Goal: Check status

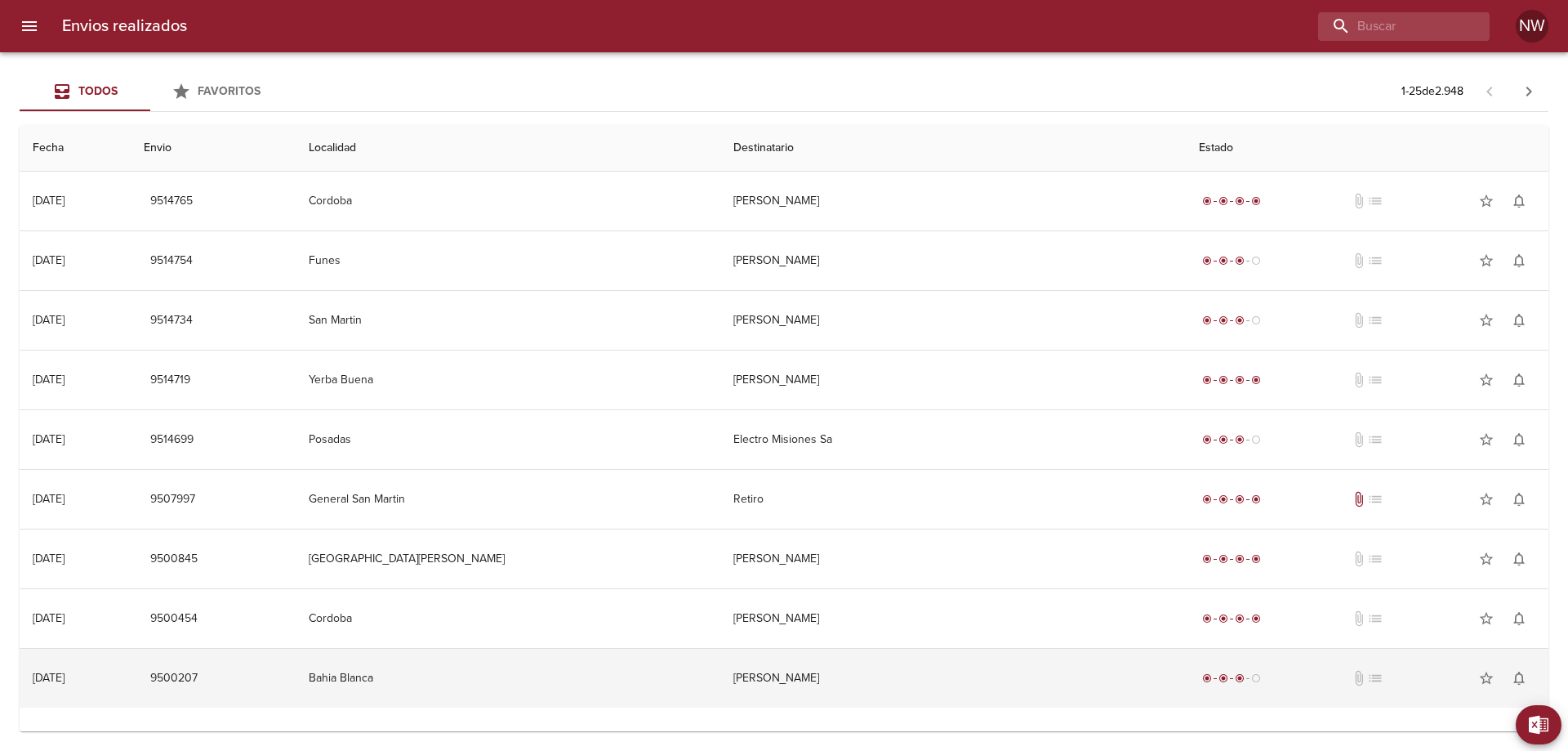
scroll to position [50, 0]
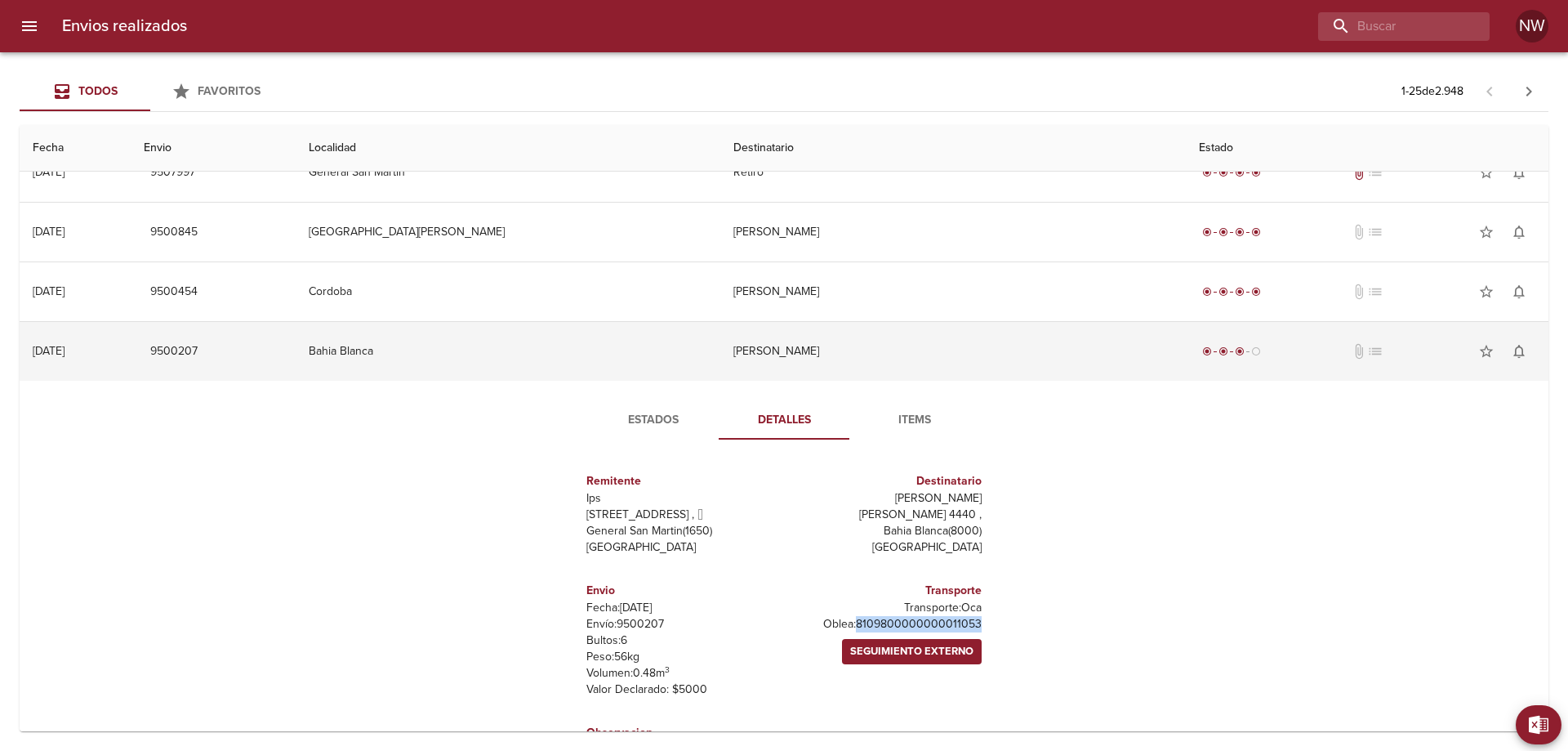
click at [831, 376] on td "[PERSON_NAME]" at bounding box center [954, 351] width 466 height 59
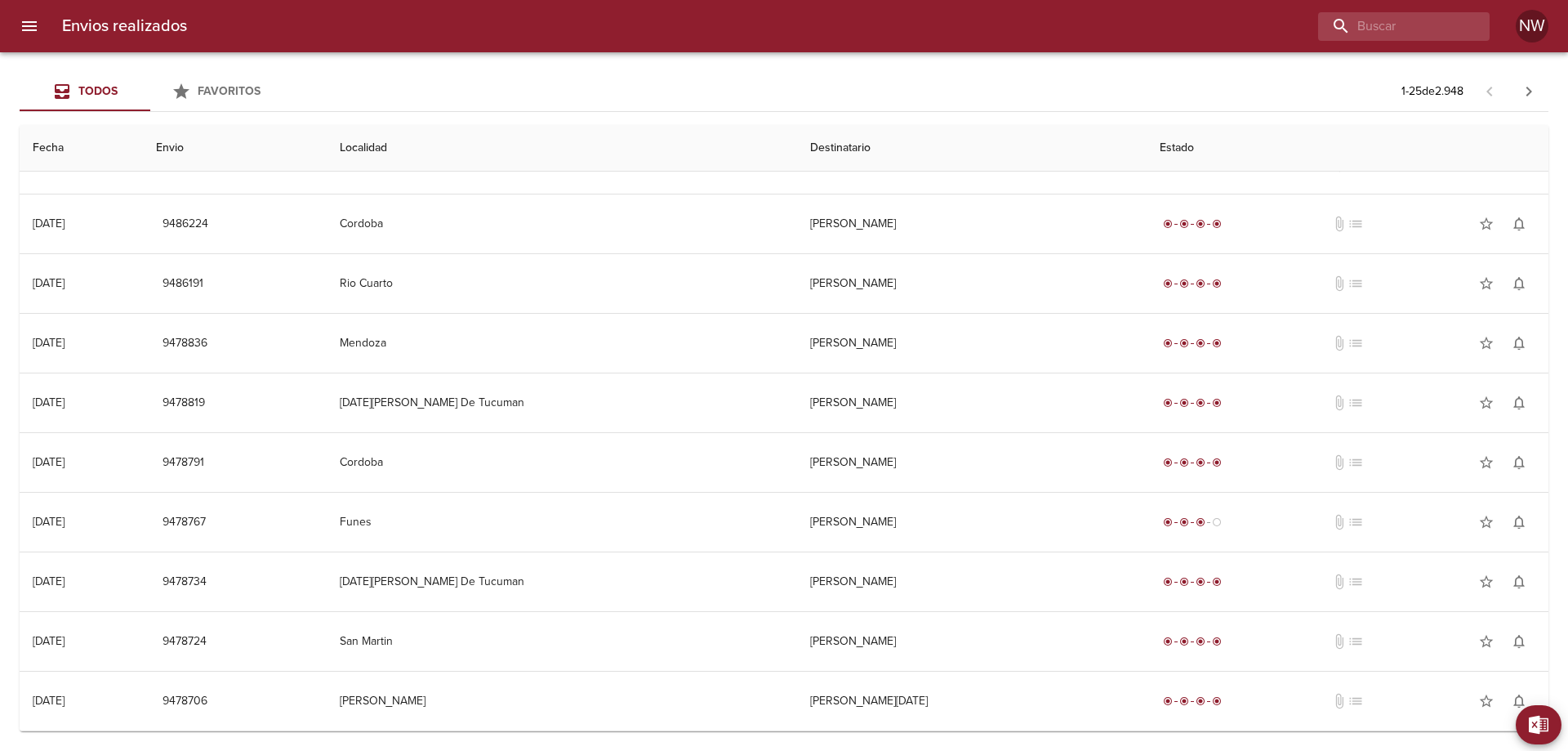
scroll to position [990, 0]
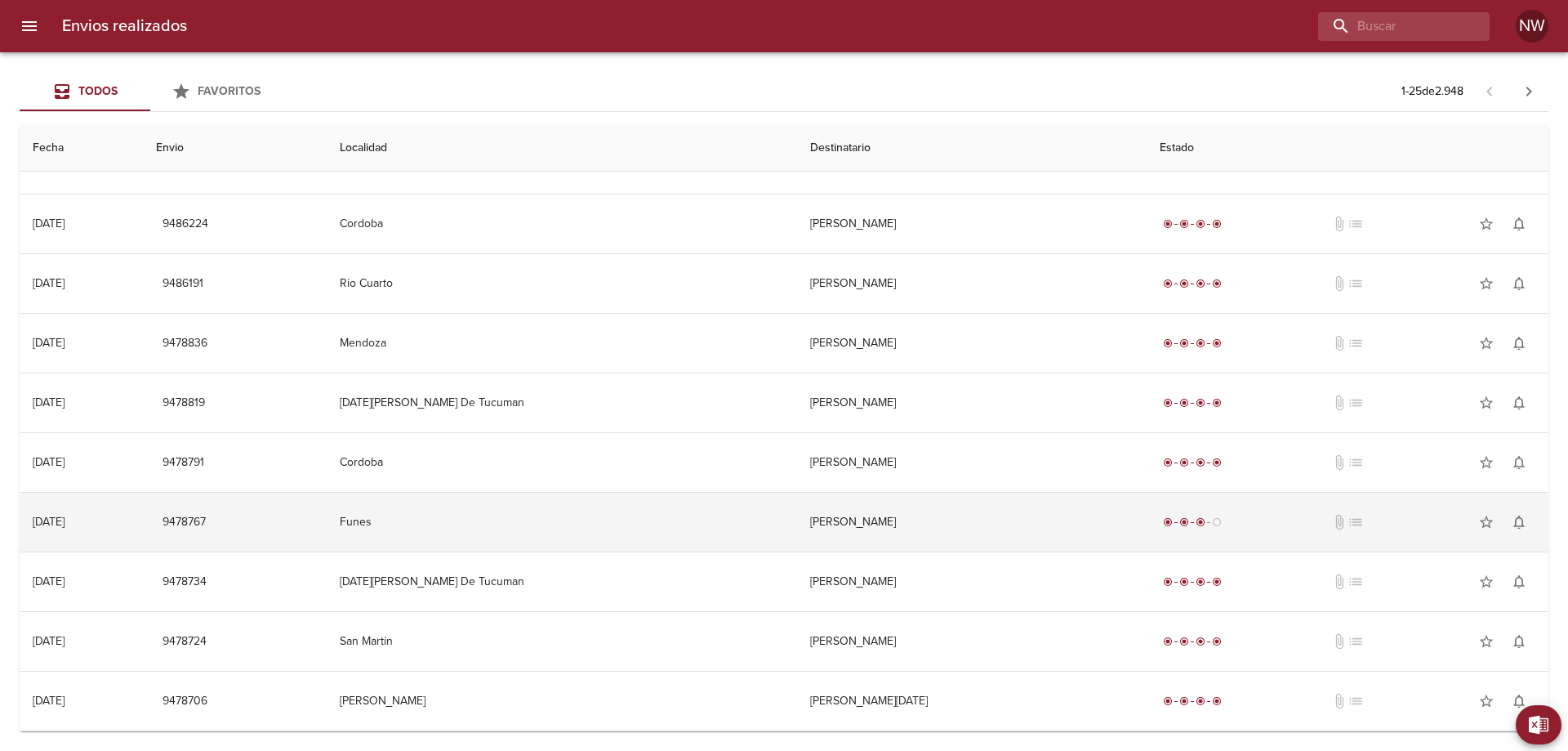
click at [892, 517] on td "[PERSON_NAME]" at bounding box center [972, 522] width 350 height 59
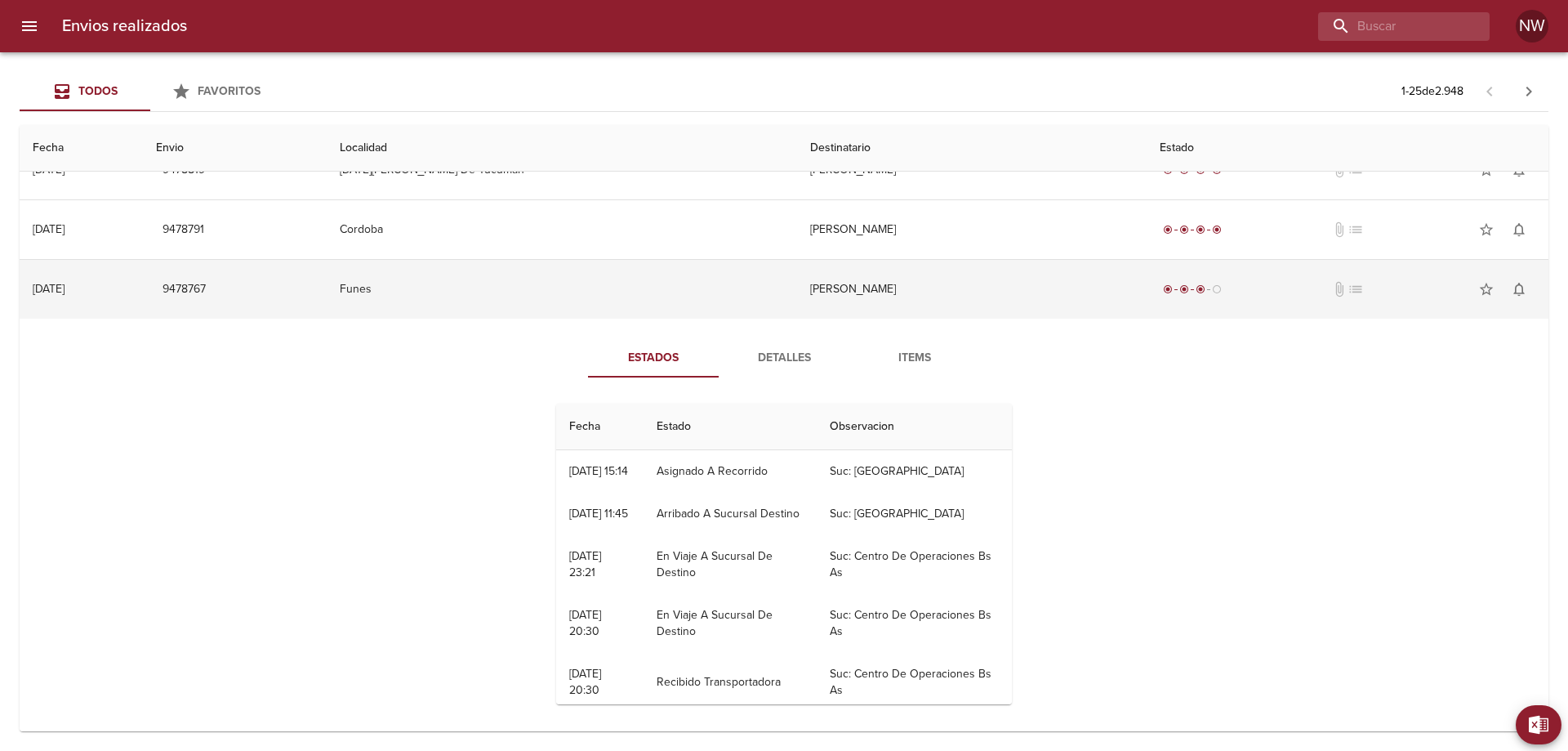
scroll to position [1236, 0]
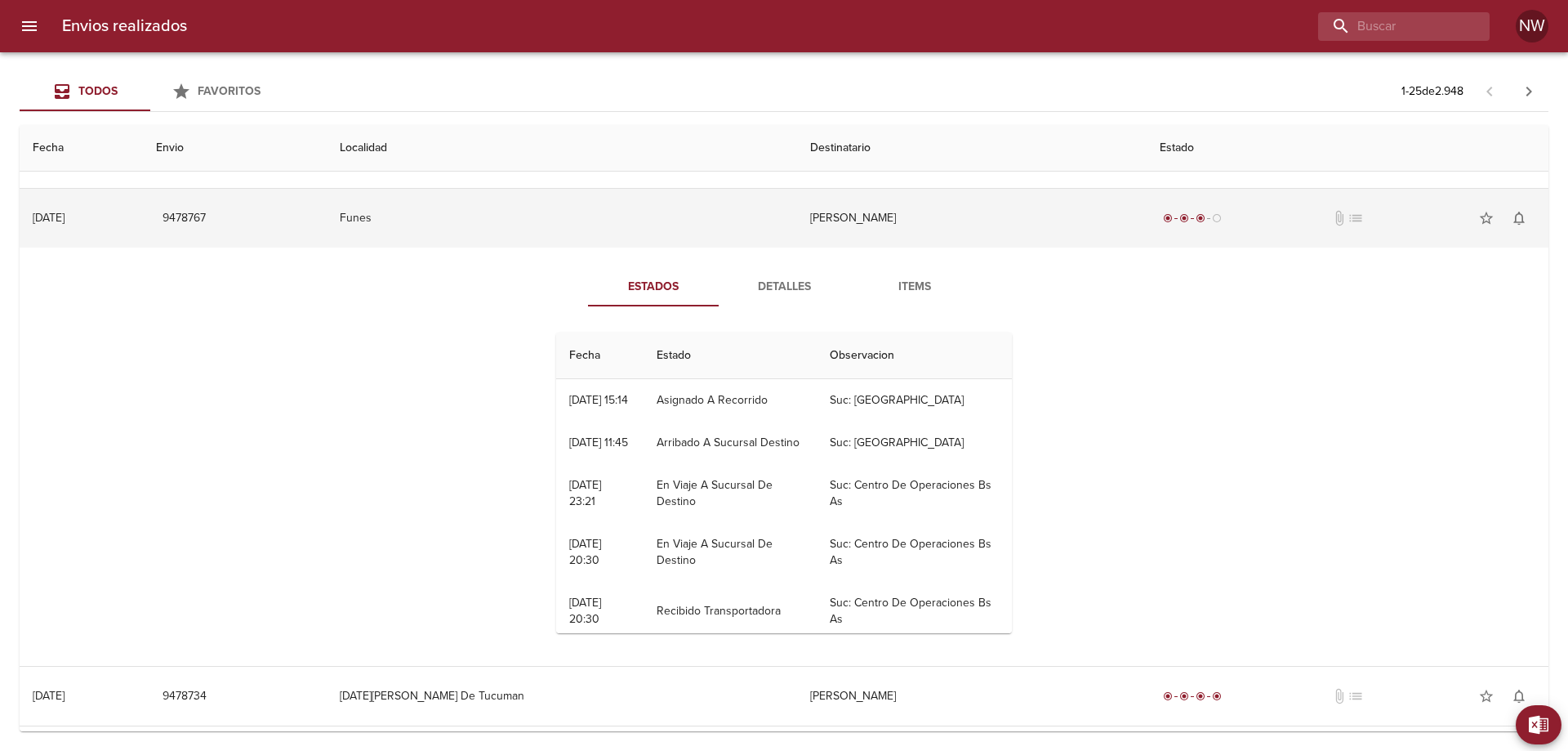
click at [859, 248] on td "[PERSON_NAME]" at bounding box center [972, 218] width 350 height 59
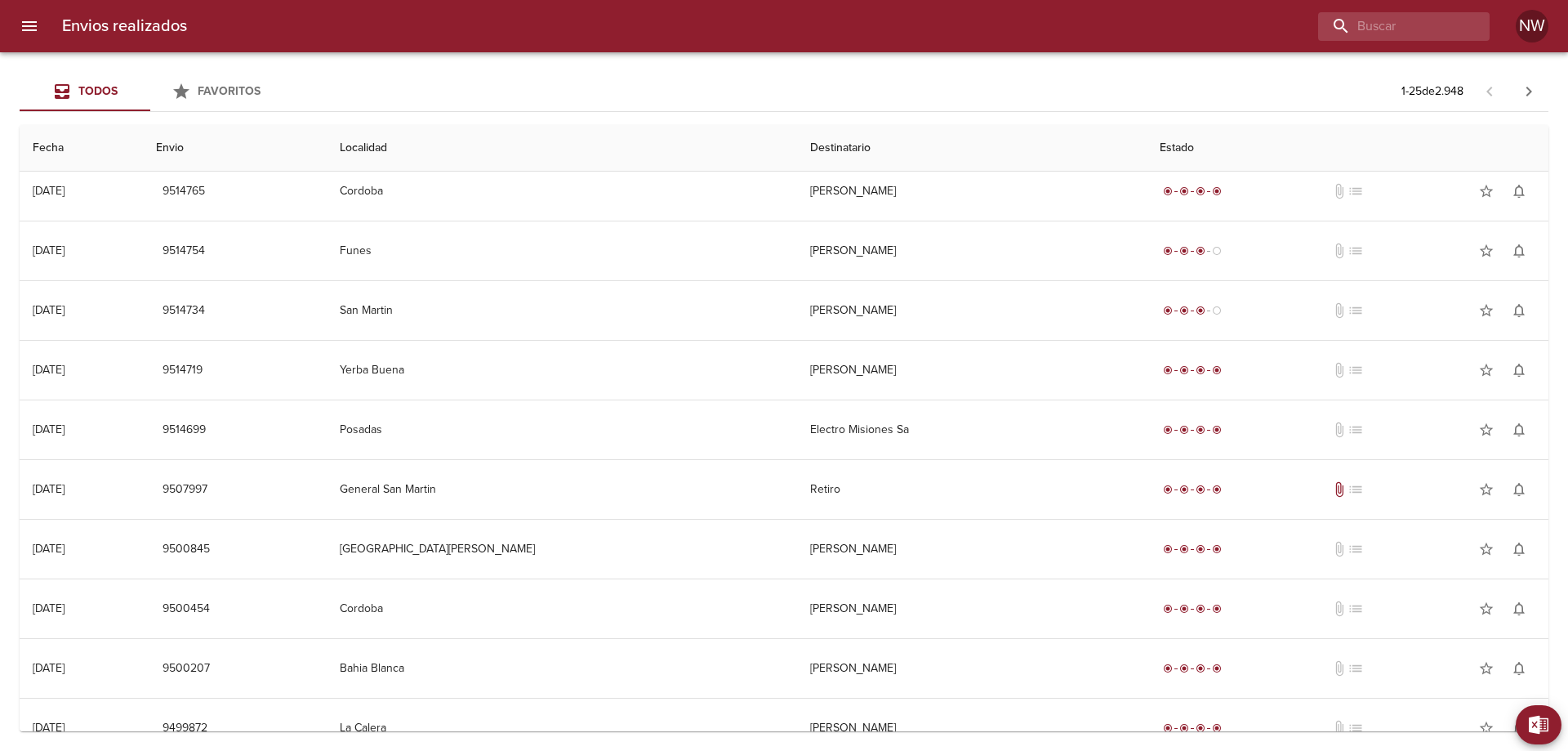
scroll to position [0, 0]
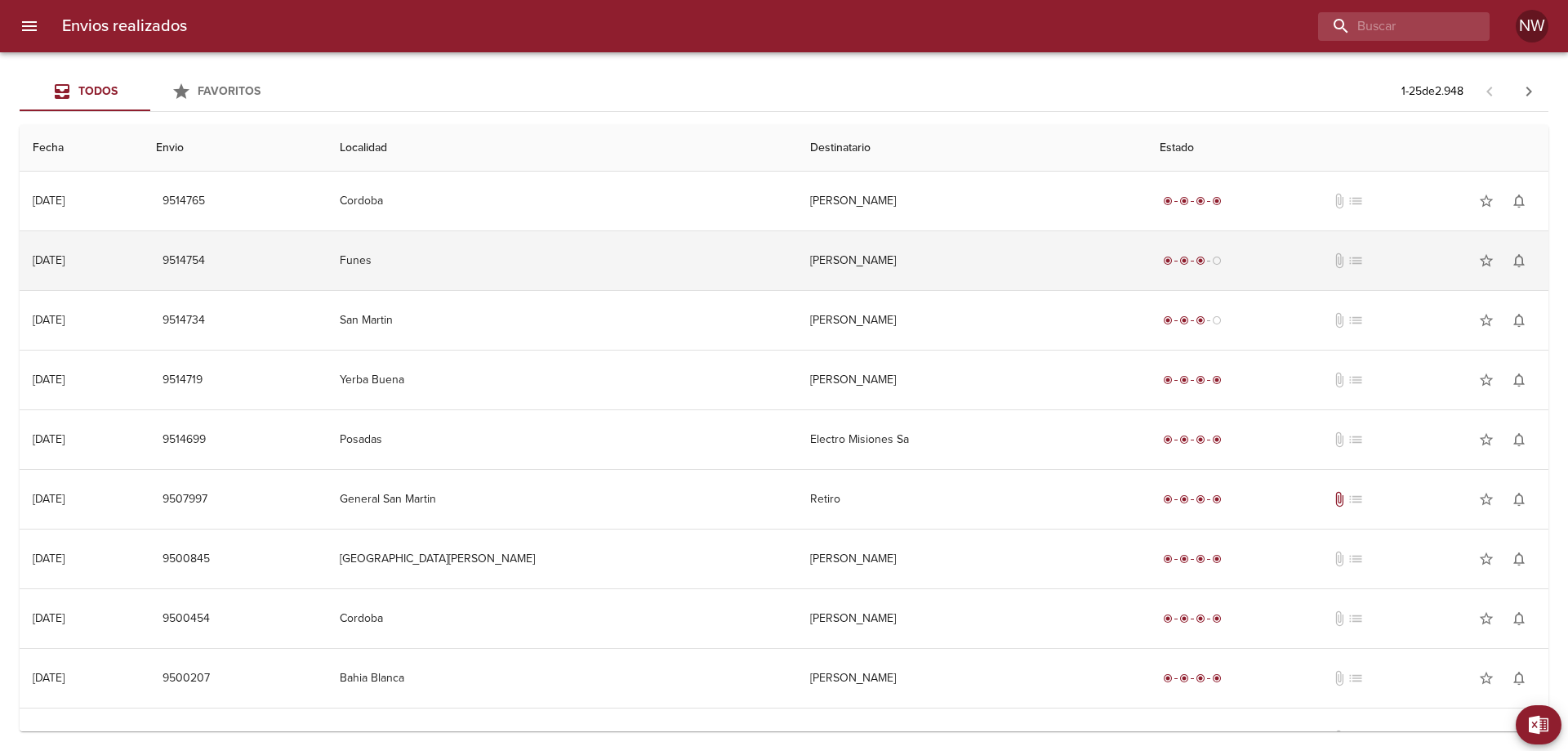
click at [913, 273] on td "[PERSON_NAME]" at bounding box center [972, 261] width 350 height 59
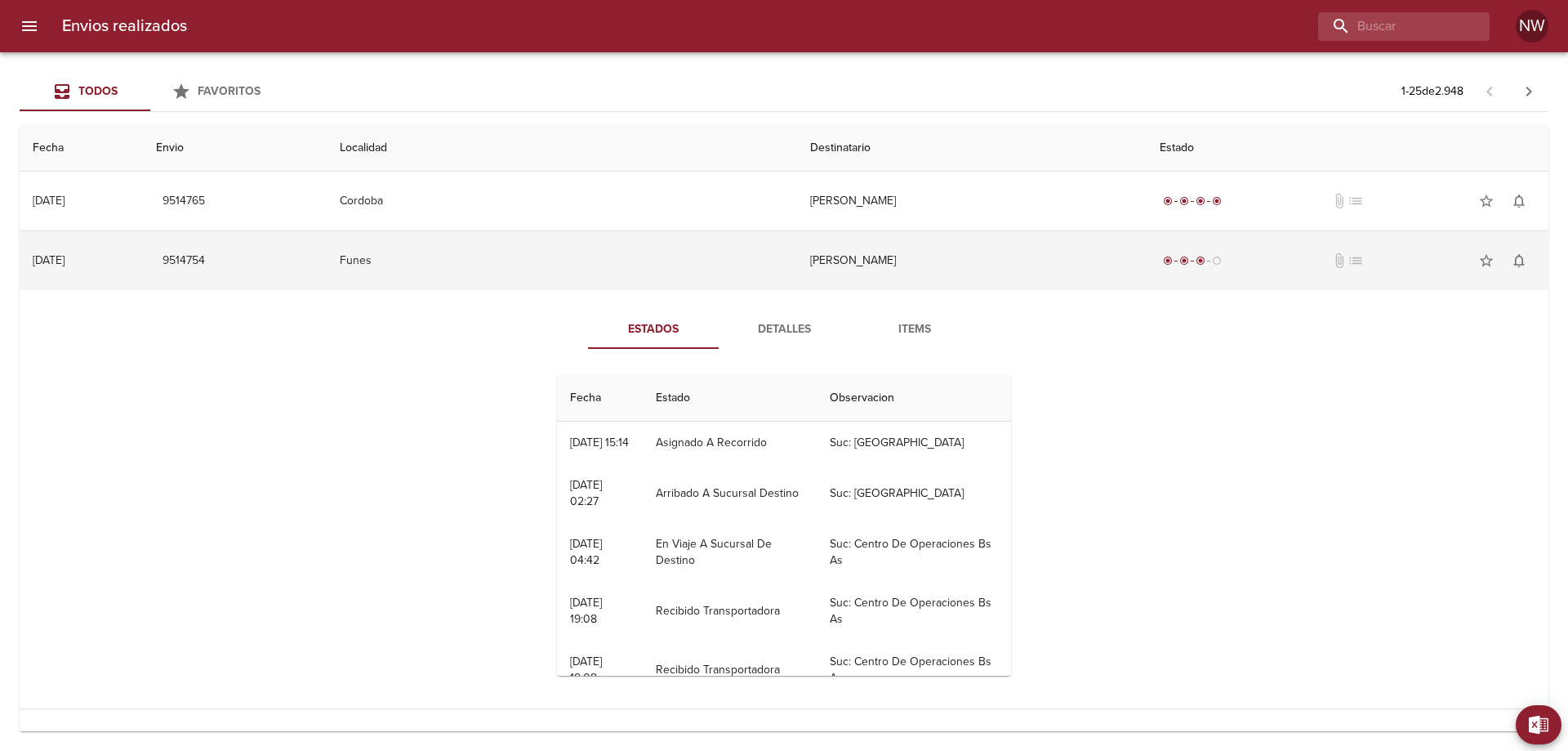
click at [895, 286] on td "[PERSON_NAME]" at bounding box center [972, 261] width 350 height 59
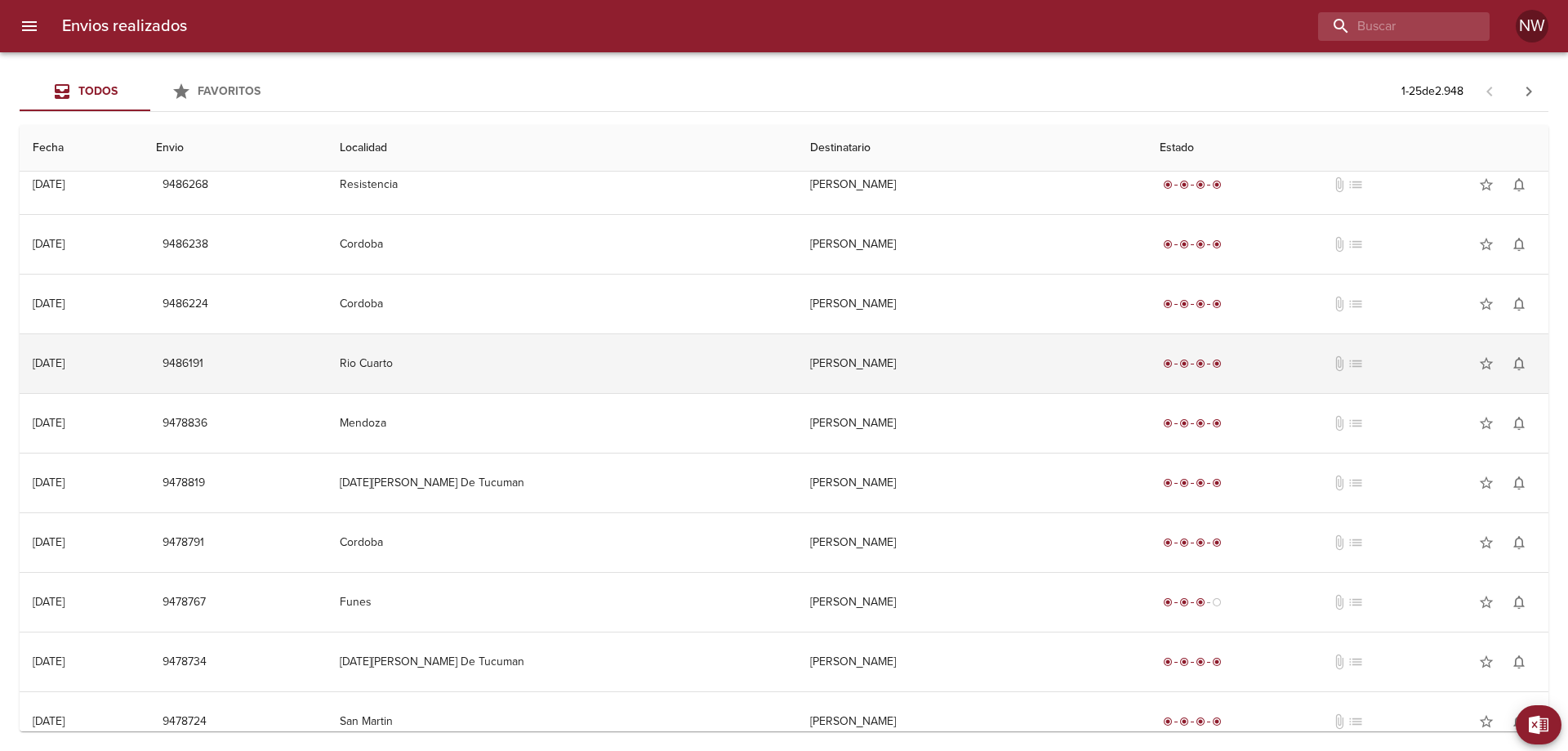
scroll to position [990, 0]
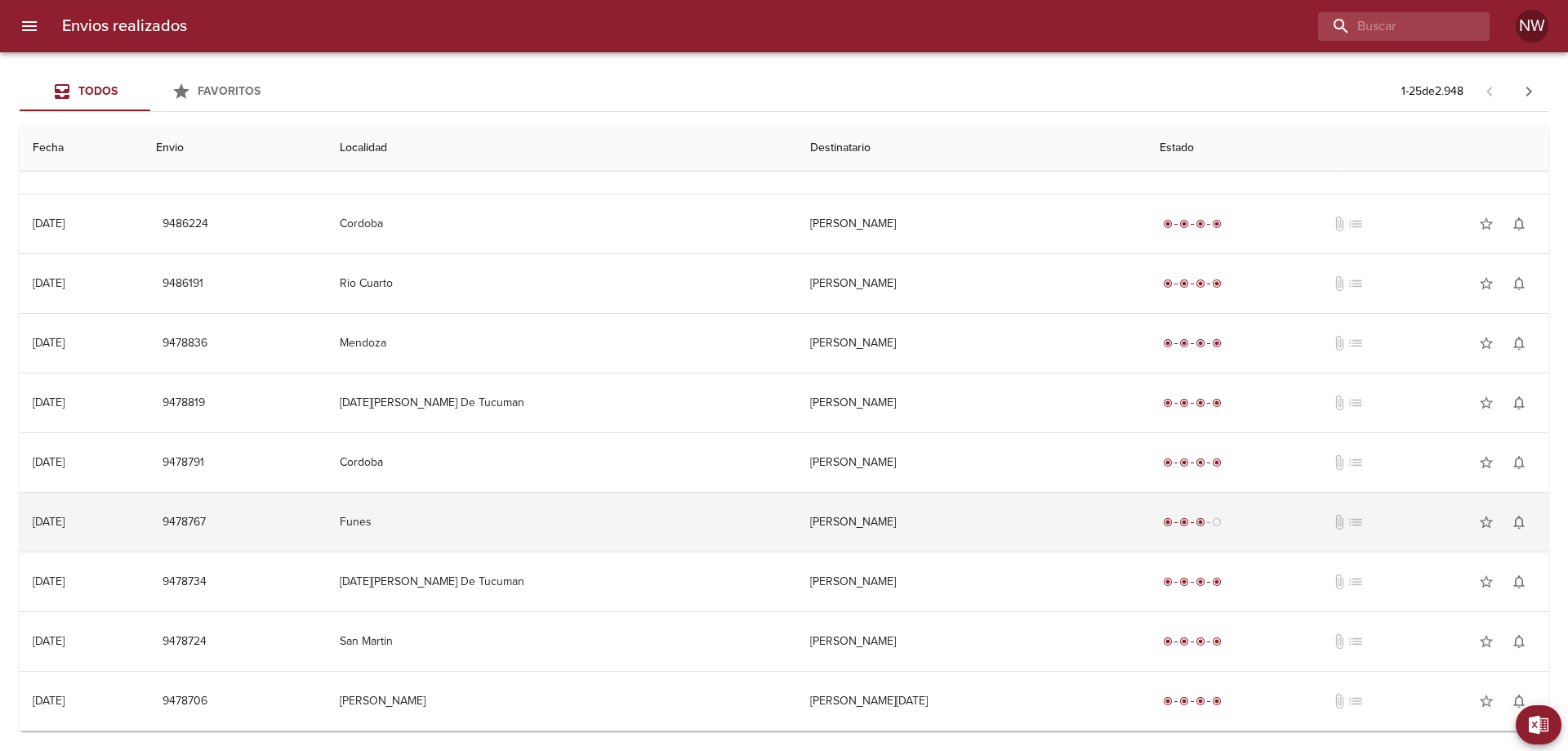
click at [884, 516] on td "[PERSON_NAME]" at bounding box center [972, 522] width 350 height 59
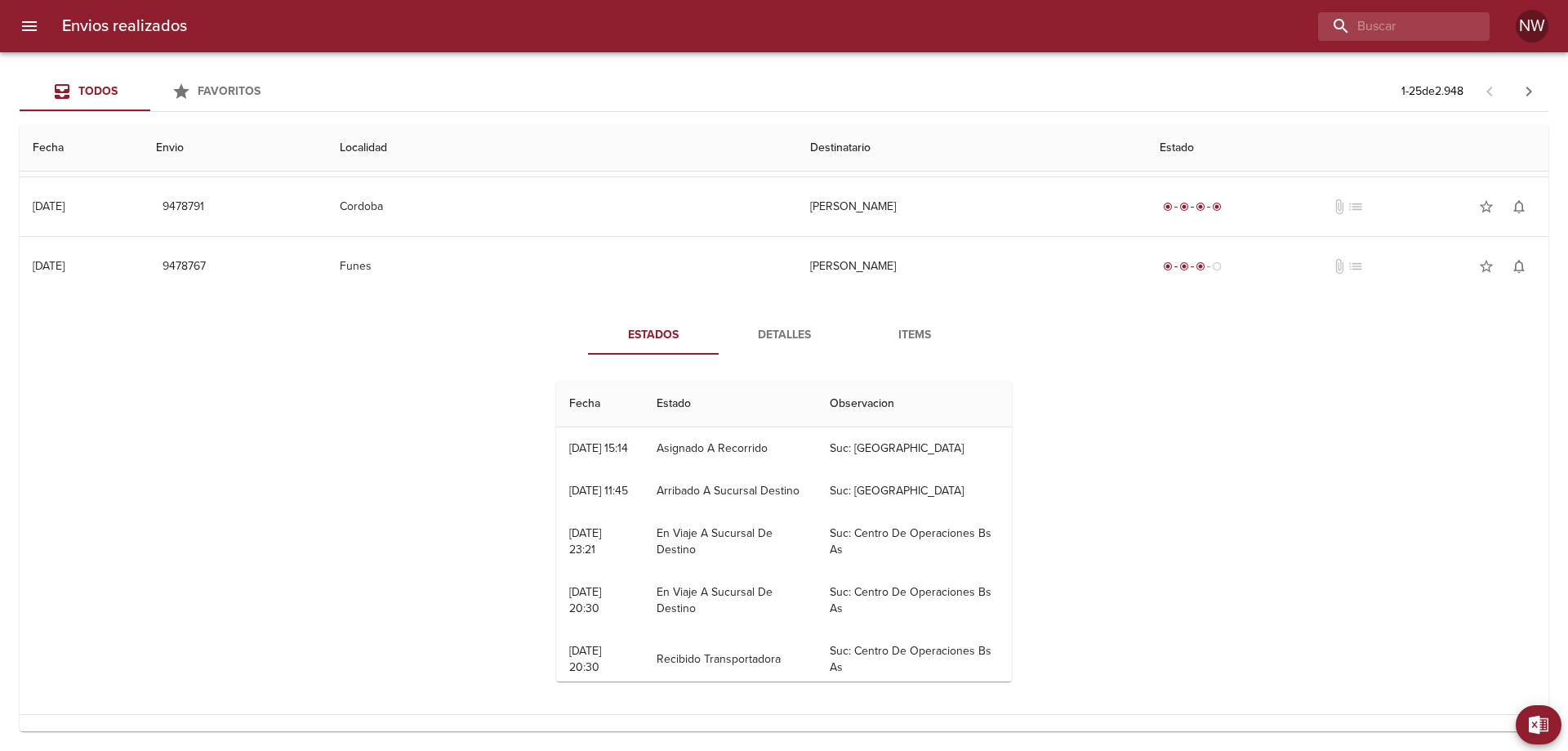
scroll to position [1236, 0]
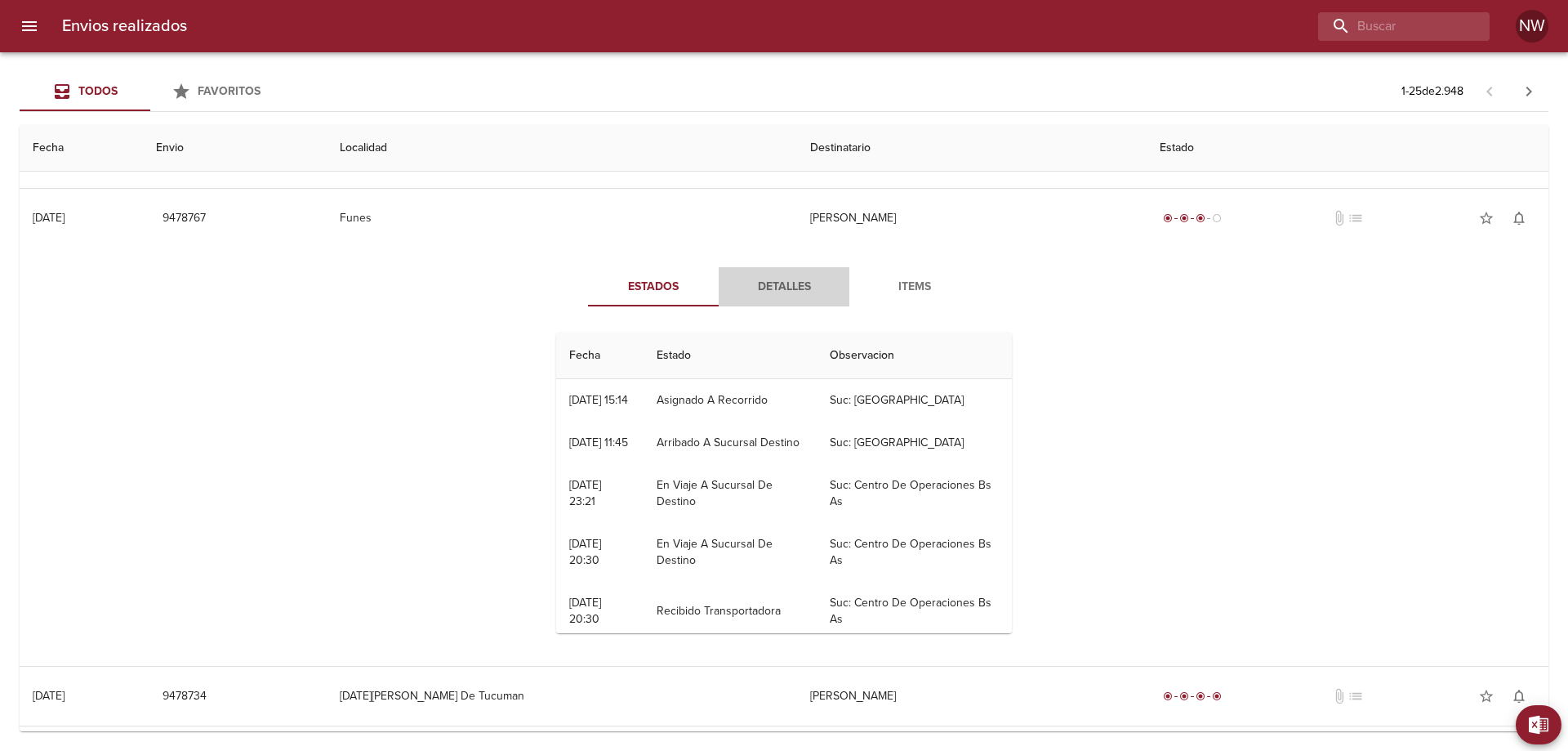
click at [774, 297] on span "Detalles" at bounding box center [784, 287] width 111 height 21
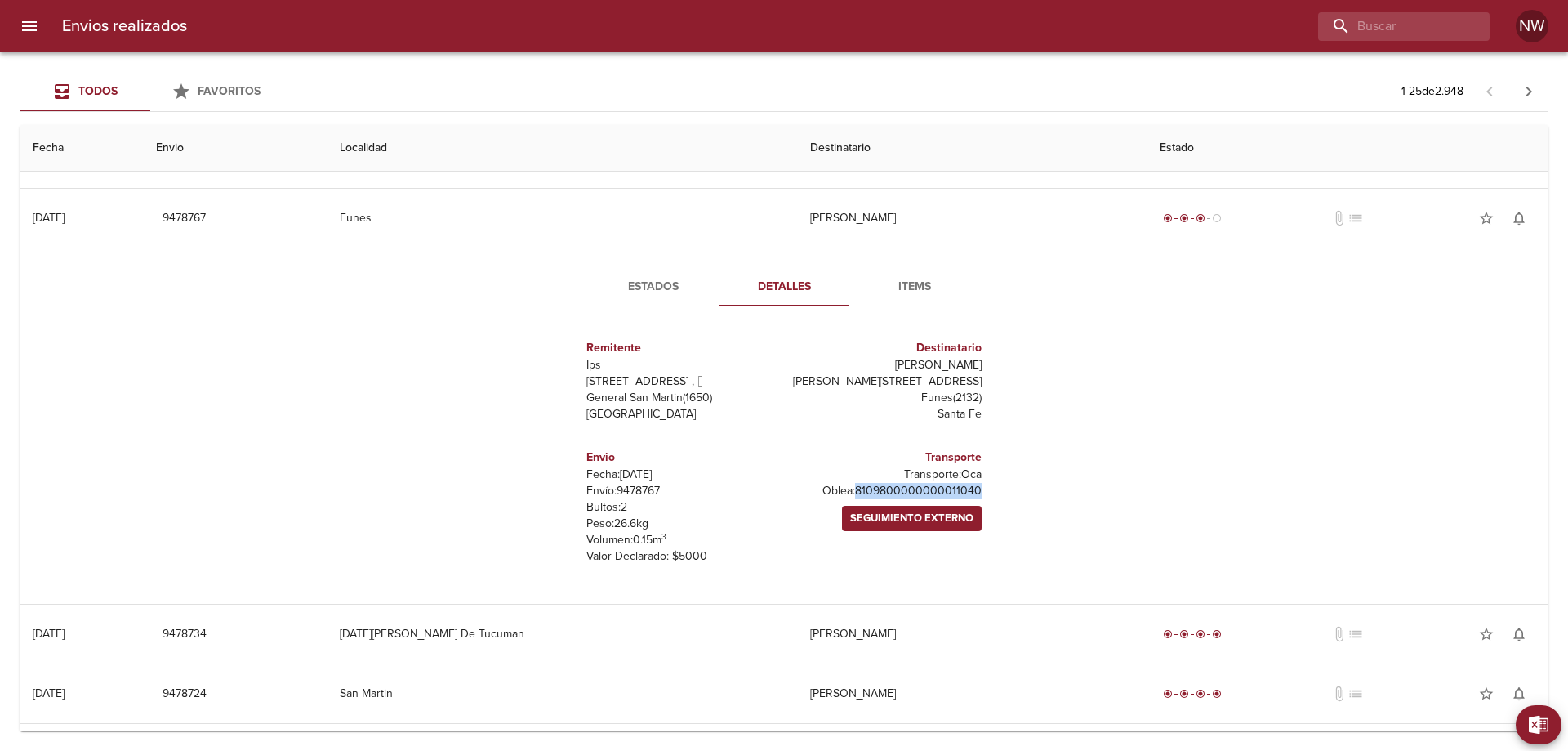
drag, startPoint x: 980, startPoint y: 613, endPoint x: 817, endPoint y: 610, distance: 163.0
click at [817, 585] on div "Remitente Ips Calle 70 4467 ,   General San Martin ( 1650 ) Buenos Aires Destin…" at bounding box center [784, 452] width 450 height 265
copy p "8109800000000011040"
